Goal: Transaction & Acquisition: Purchase product/service

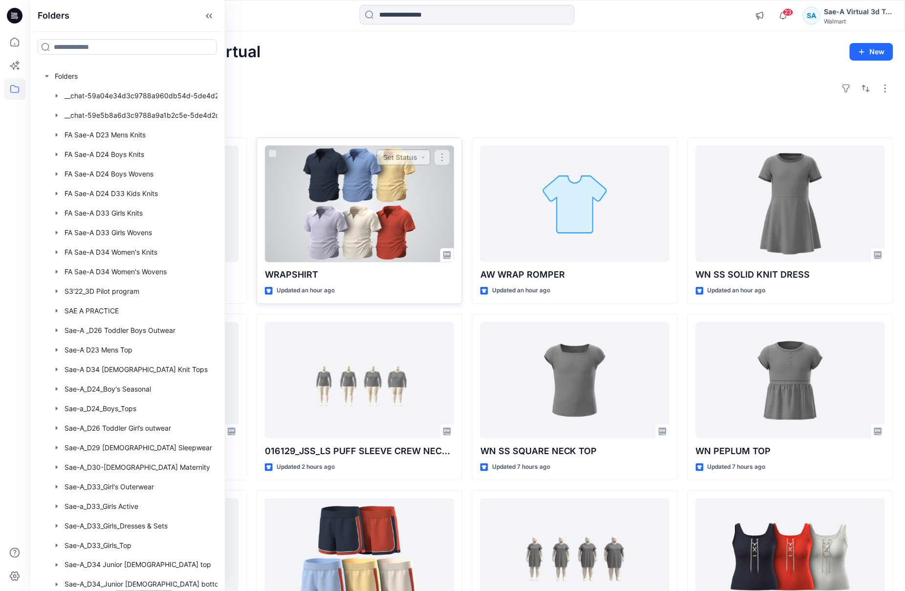
scroll to position [541, 0]
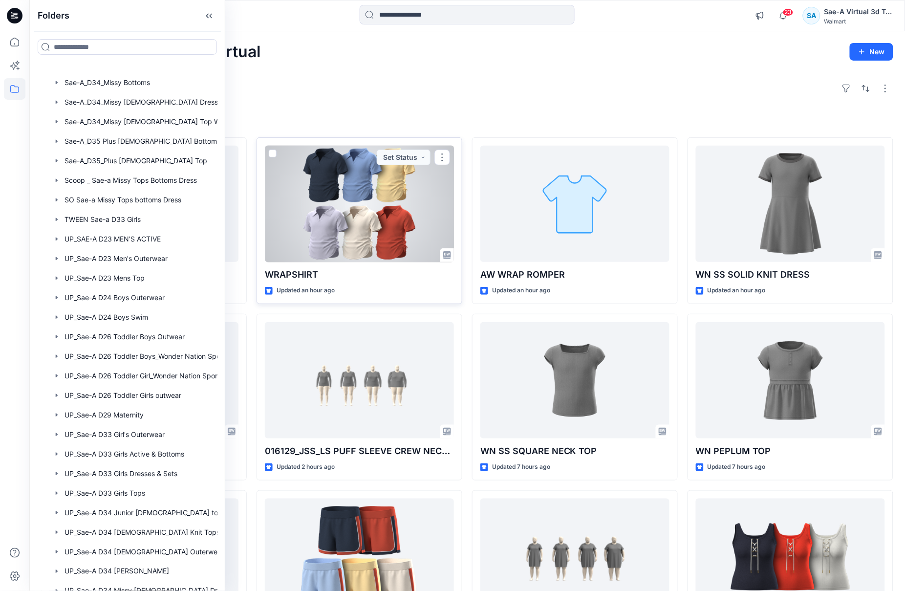
click at [405, 211] on div at bounding box center [359, 204] width 189 height 117
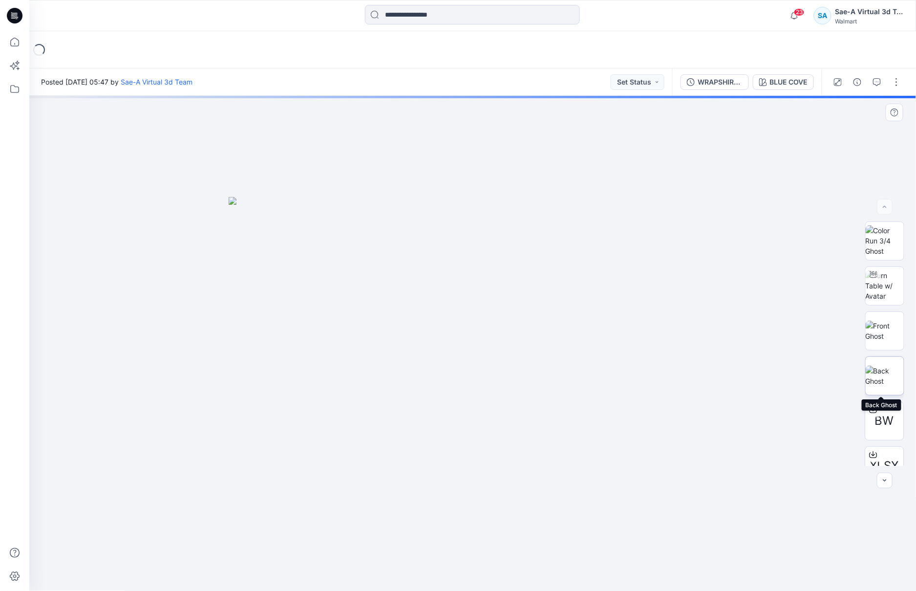
click at [886, 385] on img at bounding box center [885, 375] width 38 height 21
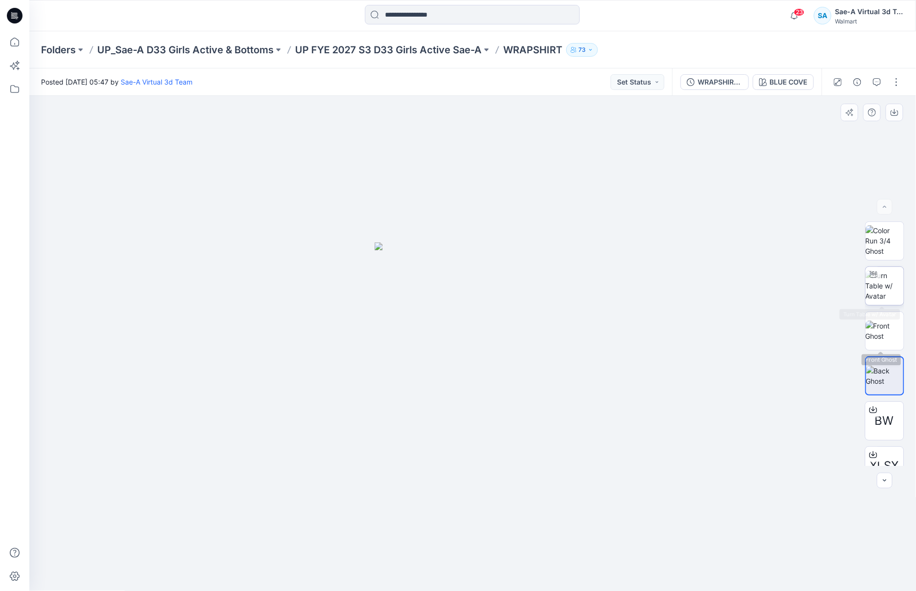
click at [882, 284] on img at bounding box center [885, 285] width 38 height 31
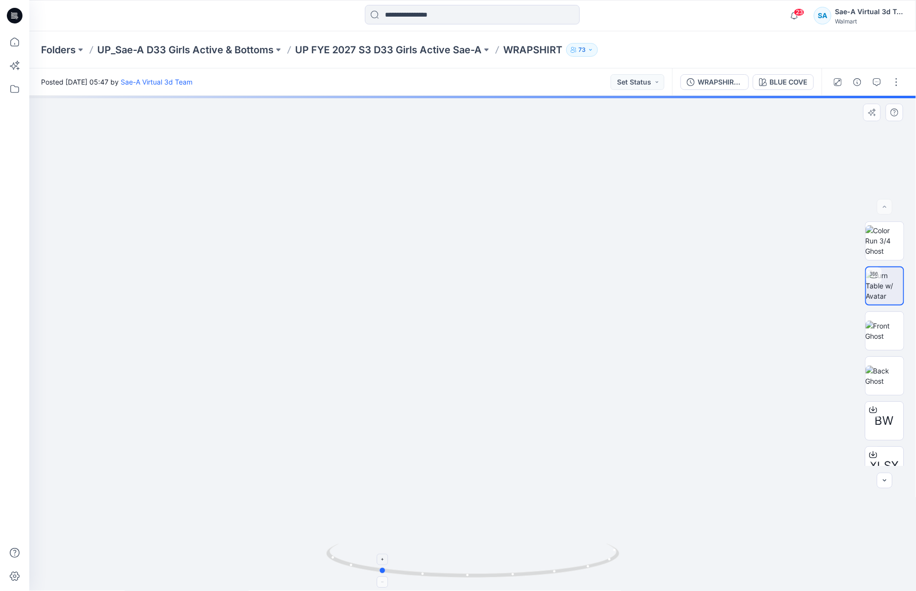
drag, startPoint x: 552, startPoint y: 571, endPoint x: 458, endPoint y: 570, distance: 93.3
click at [458, 570] on icon at bounding box center [474, 561] width 296 height 37
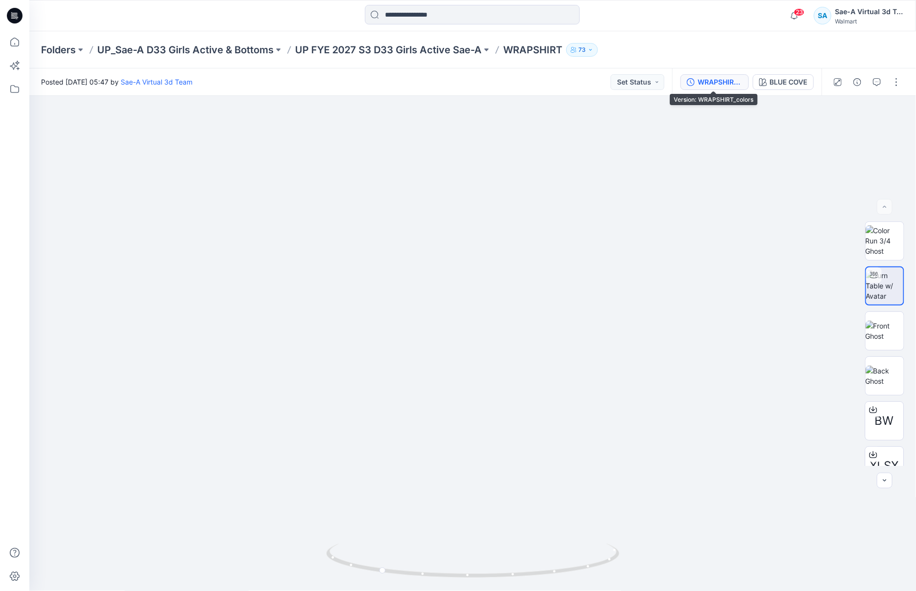
click at [735, 84] on div "WRAPSHIRT_colors" at bounding box center [720, 82] width 45 height 11
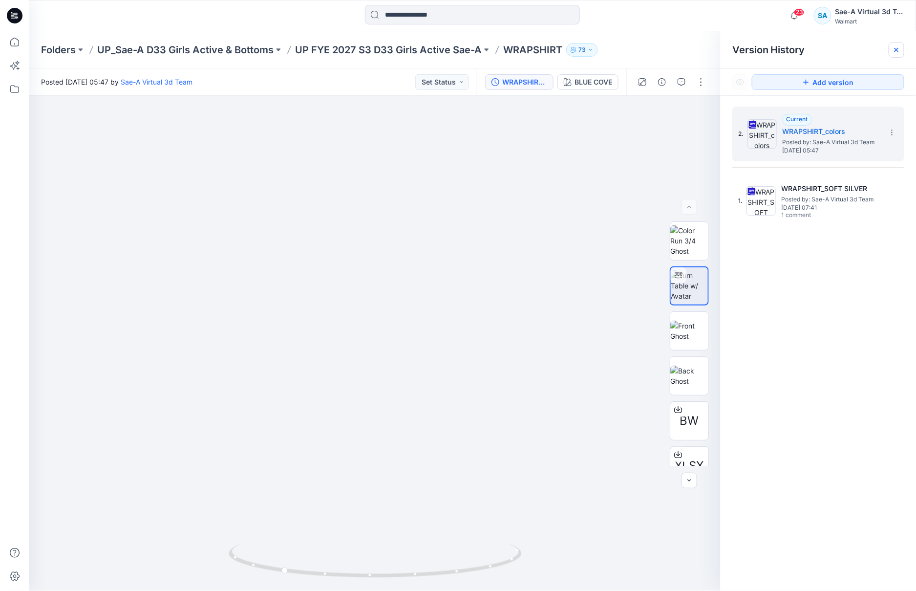
click at [900, 47] on icon at bounding box center [896, 50] width 8 height 8
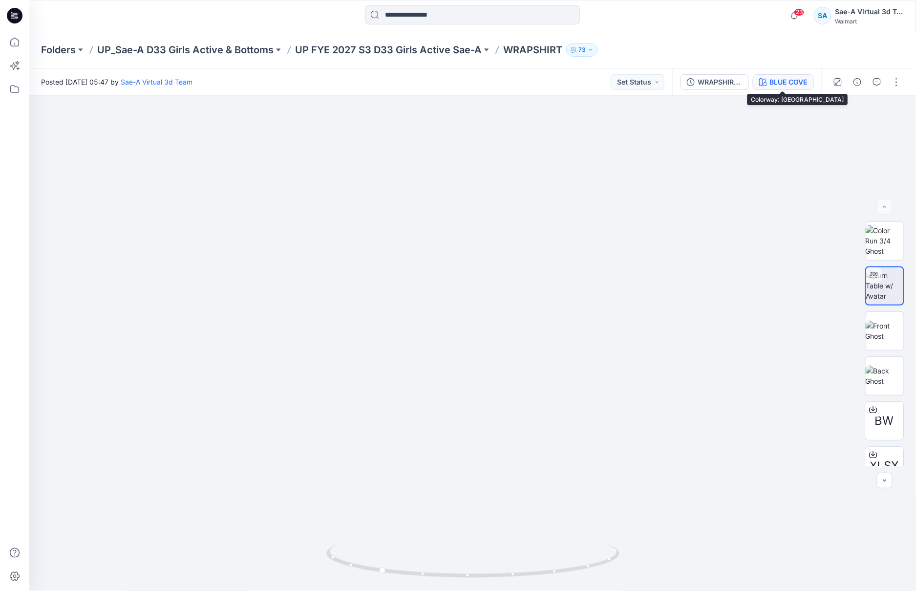
click at [777, 79] on div "BLUE COVE" at bounding box center [789, 82] width 38 height 11
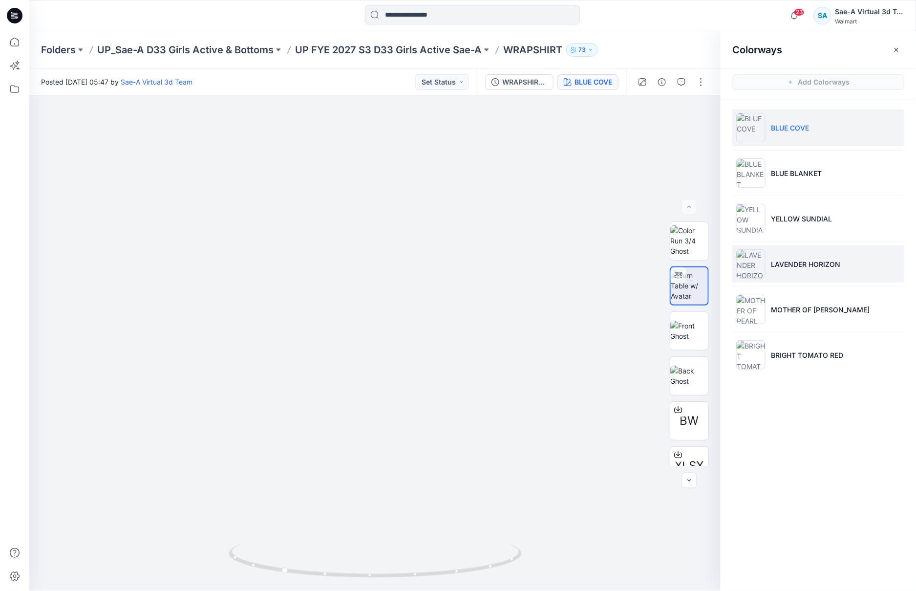
click at [817, 278] on li "LAVENDER HORIZON" at bounding box center [818, 263] width 172 height 37
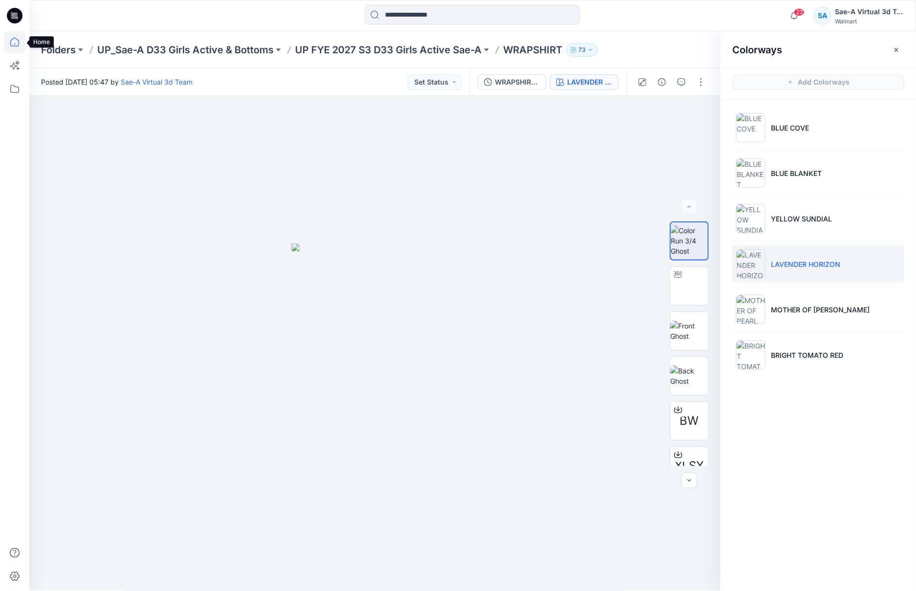
click at [21, 43] on icon at bounding box center [14, 41] width 21 height 21
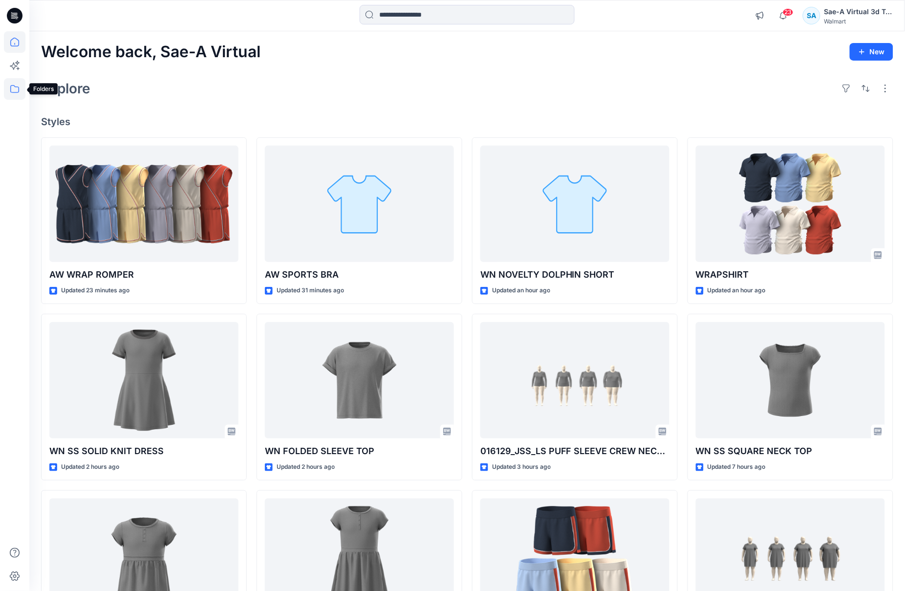
click at [19, 87] on icon at bounding box center [14, 89] width 9 height 8
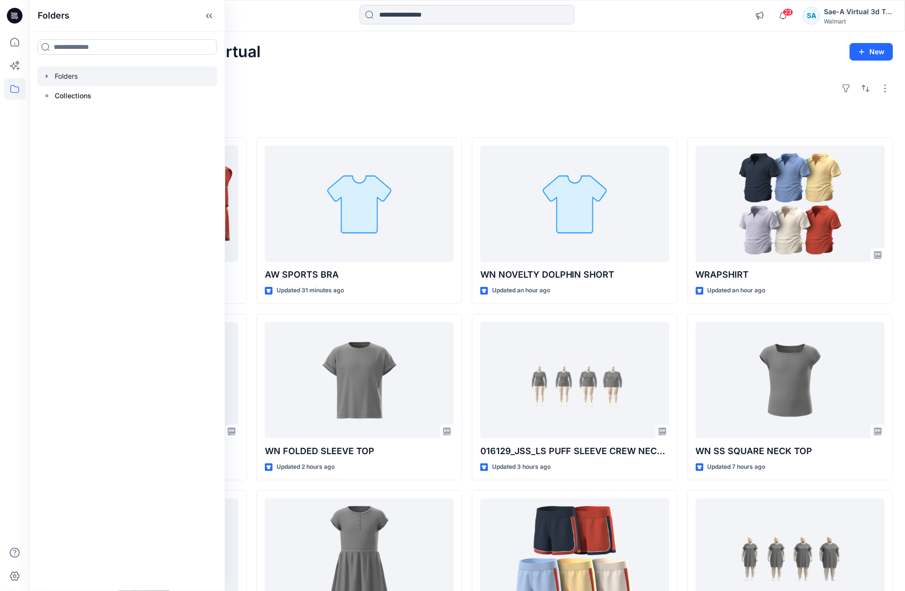
click at [45, 74] on icon "button" at bounding box center [47, 76] width 8 height 8
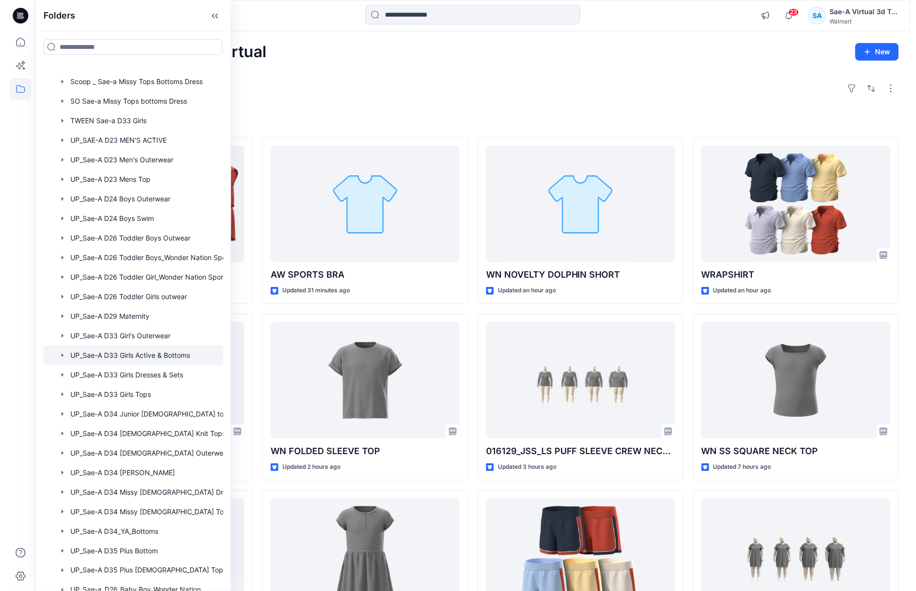
scroll to position [614, 0]
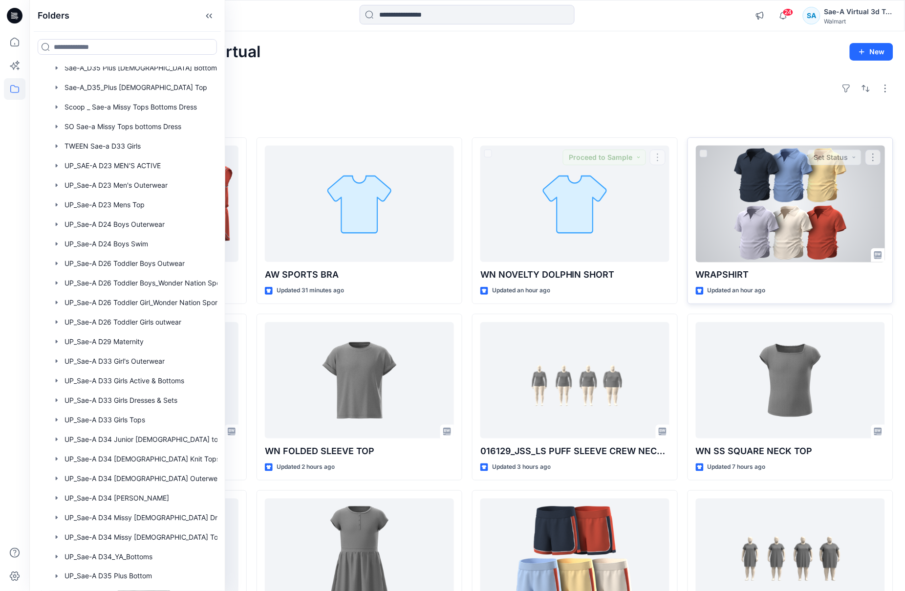
click at [781, 245] on div at bounding box center [790, 204] width 189 height 117
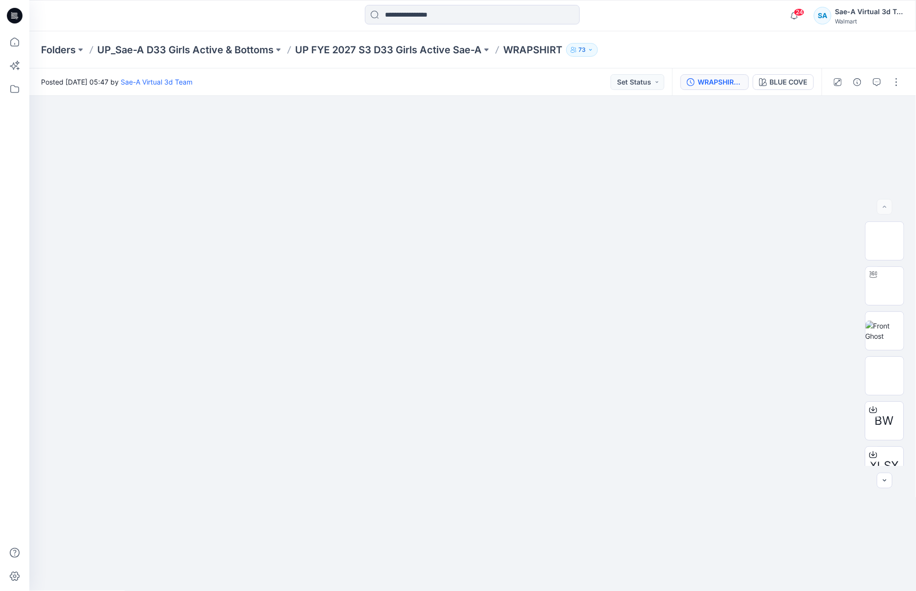
click at [710, 84] on div "WRAPSHIRT_colors" at bounding box center [720, 82] width 45 height 11
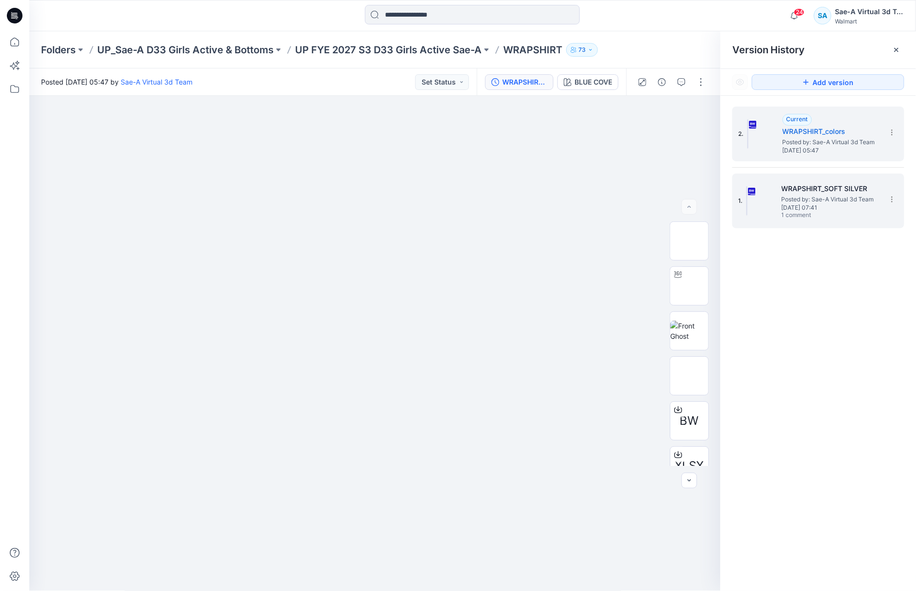
click at [831, 207] on span "[DATE] 07:41" at bounding box center [831, 207] width 98 height 7
